Goal: Navigation & Orientation: Find specific page/section

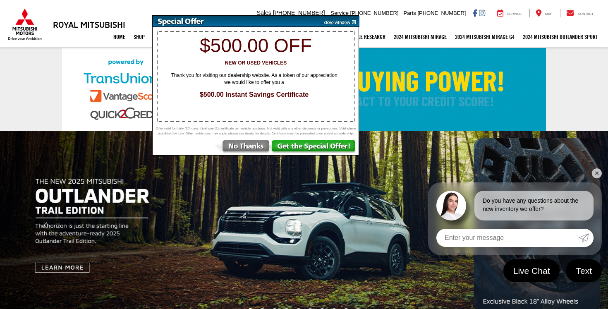
click at [354, 20] on img at bounding box center [339, 21] width 42 height 11
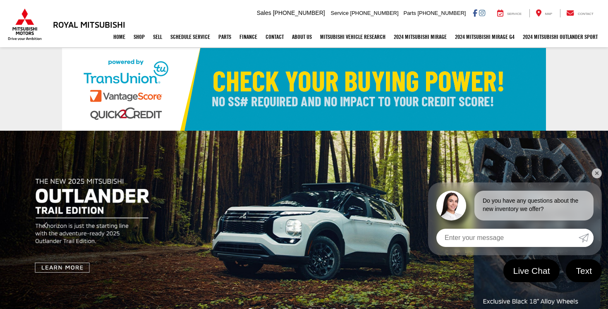
click at [484, 9] on li at bounding box center [482, 13] width 6 height 8
click at [482, 14] on icon "Instagram: Click to visit our Instagram page" at bounding box center [482, 13] width 6 height 0
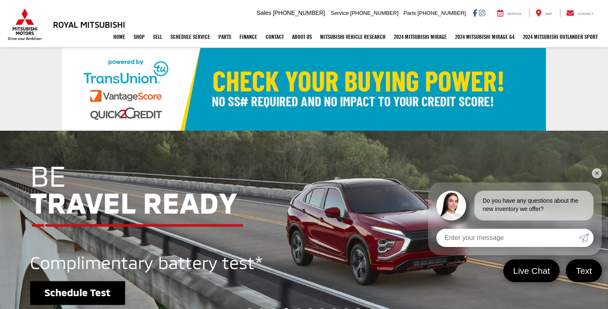
select select "Mitsubishi"
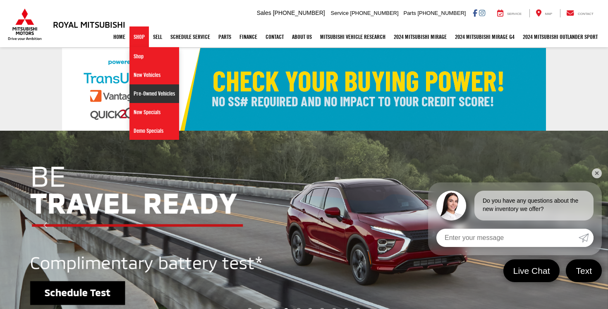
click at [151, 95] on link "Pre-Owned Vehicles" at bounding box center [155, 93] width 50 height 19
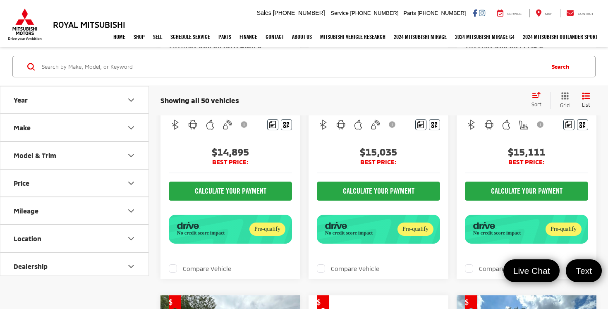
scroll to position [201, 0]
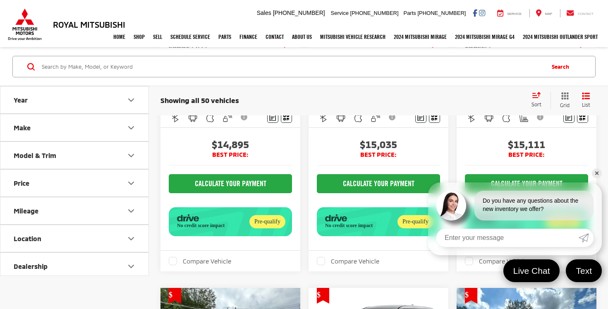
click at [579, 12] on div "Contact" at bounding box center [580, 13] width 40 height 8
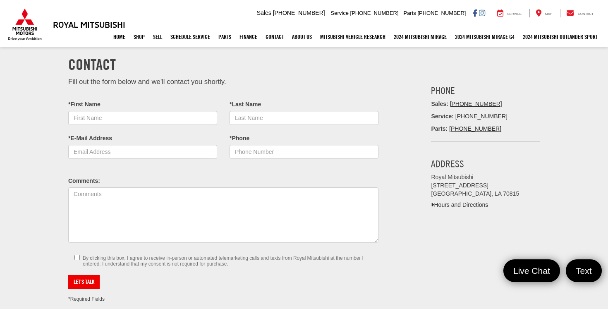
scroll to position [57, 0]
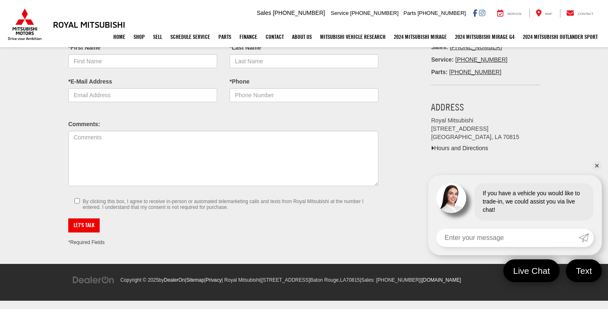
click at [483, 13] on icon "Instagram: Click to visit our Instagram page" at bounding box center [482, 13] width 6 height 0
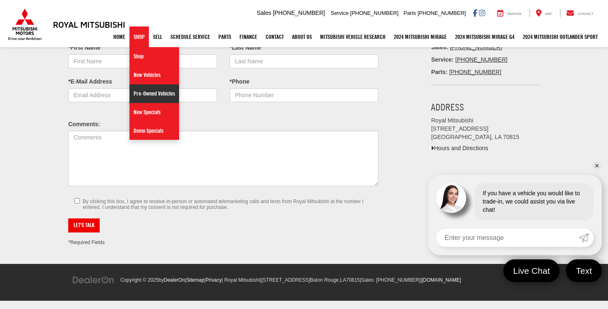
click at [155, 94] on link "Pre-Owned Vehicles" at bounding box center [155, 93] width 50 height 19
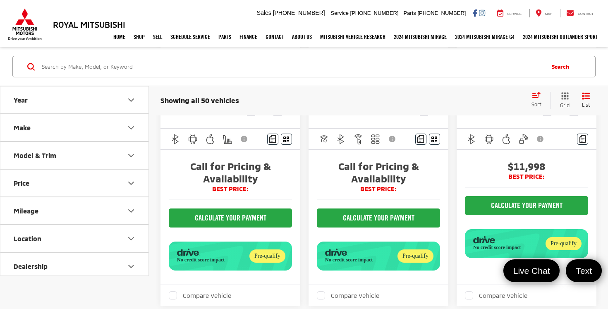
scroll to position [1653, 0]
